Goal: Task Accomplishment & Management: Use online tool/utility

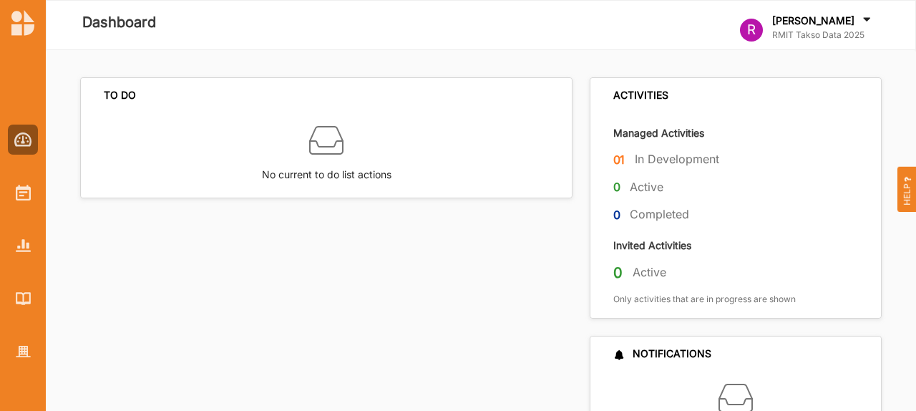
click at [625, 157] on div "01 In Development" at bounding box center [746, 162] width 266 height 23
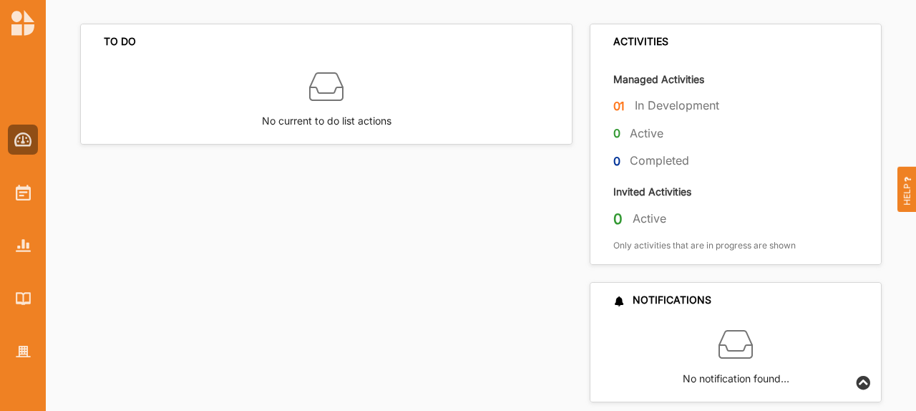
scroll to position [72, 0]
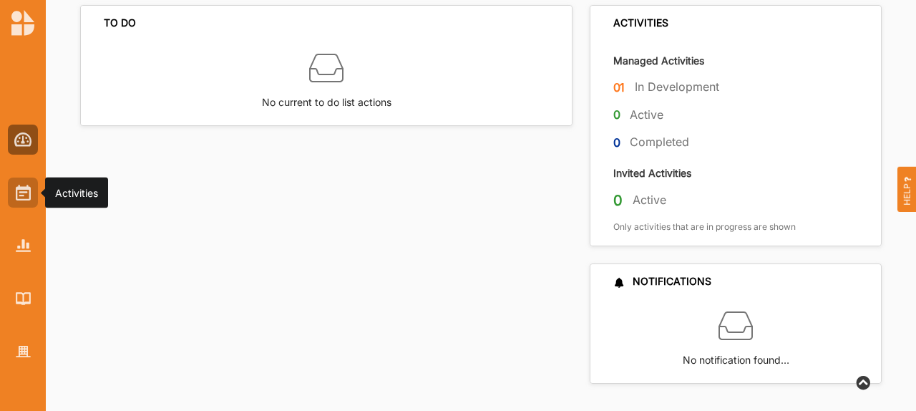
click at [31, 188] on div at bounding box center [23, 192] width 30 height 30
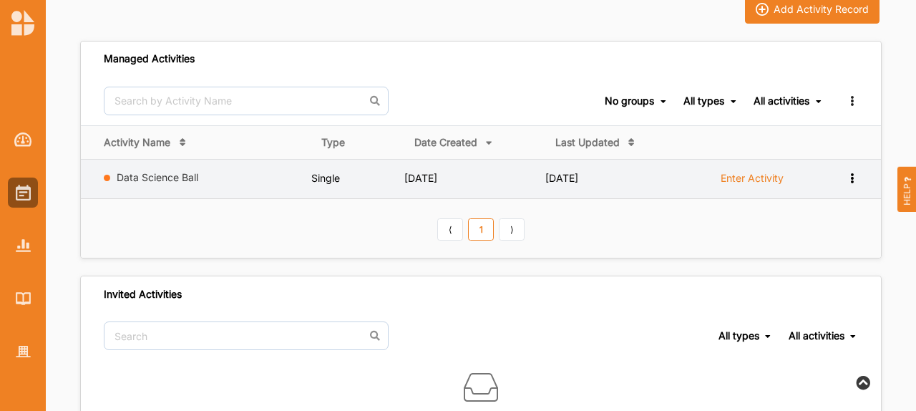
click at [769, 174] on label "Enter Activity" at bounding box center [752, 178] width 63 height 13
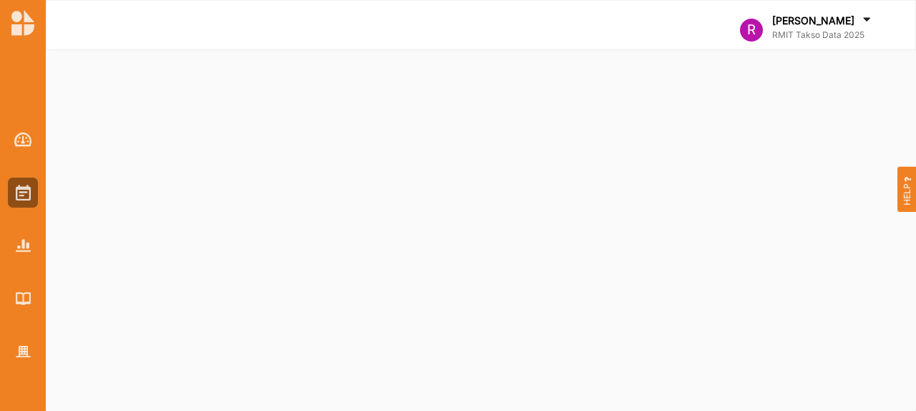
select select "2"
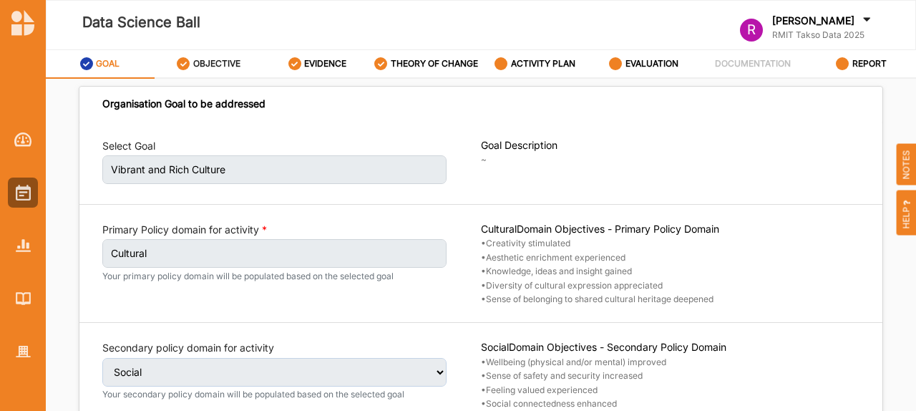
click at [228, 66] on label "OBJECTIVE" at bounding box center [216, 63] width 47 height 11
select select "2"
select select "9"
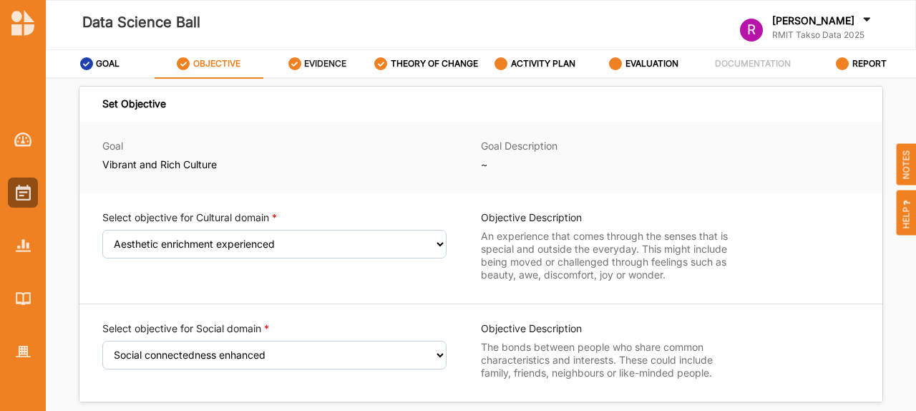
click at [307, 70] on div "EVIDENCE" at bounding box center [317, 64] width 59 height 26
